Goal: Information Seeking & Learning: Learn about a topic

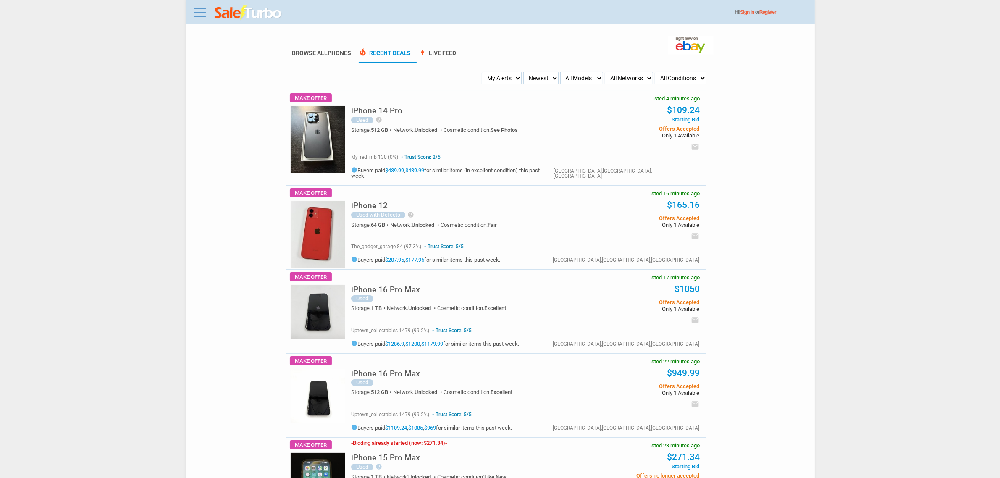
click at [511, 79] on select "My Alerts All Deals BIN Only w/ Offers Only" at bounding box center [502, 78] width 40 height 13
select select "flash_bin"
click at [484, 72] on select "My Alerts All Deals BIN Only w/ Offers Only" at bounding box center [502, 78] width 40 height 13
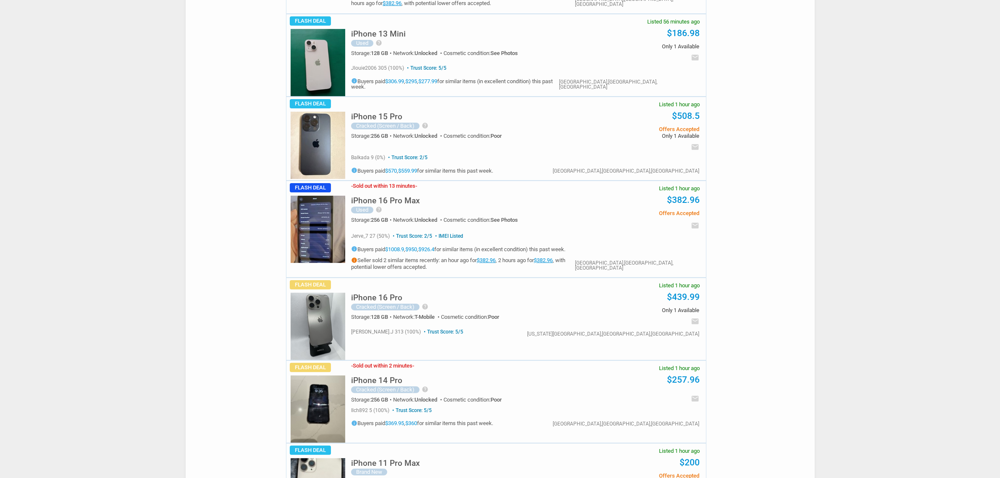
scroll to position [210, 0]
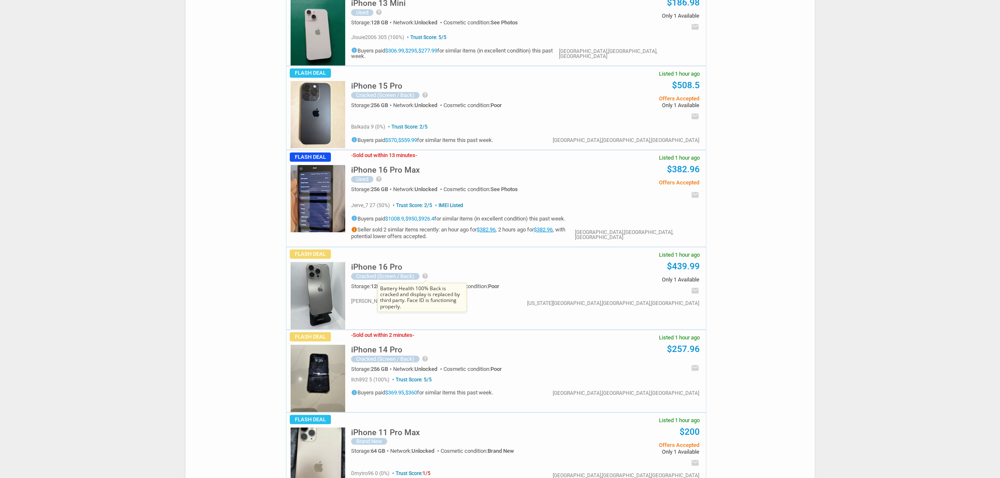
click at [426, 276] on icon "help" at bounding box center [425, 276] width 7 height 7
click at [377, 270] on h5 "iPhone 16 Pro" at bounding box center [376, 267] width 51 height 8
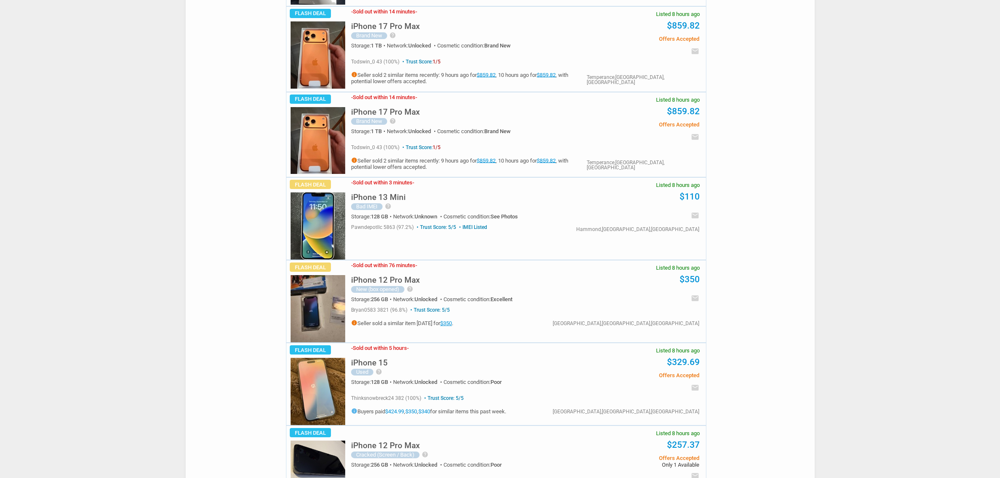
scroll to position [3900, 0]
